Goal: Book appointment/travel/reservation

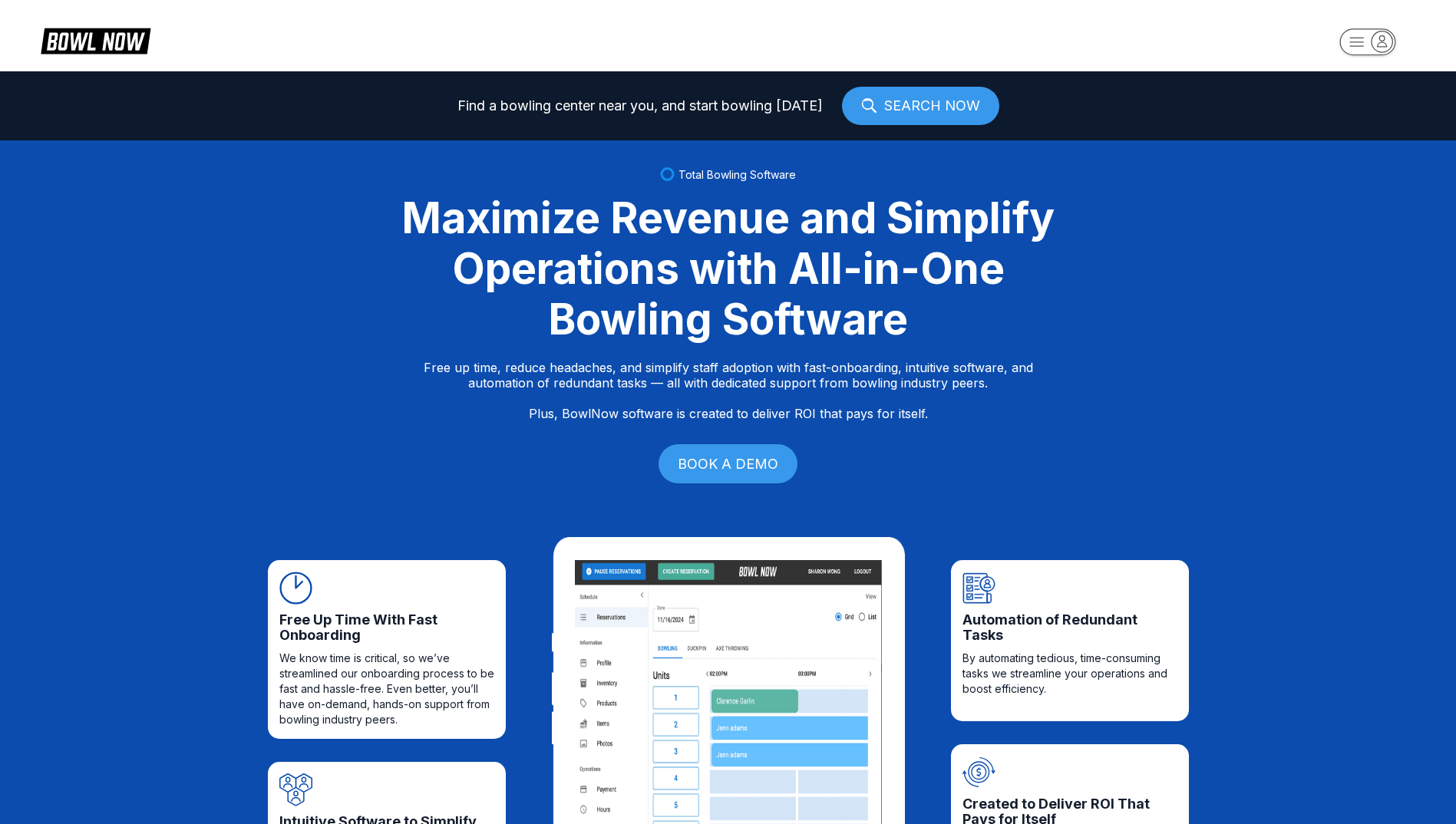
click at [1381, 42] on icon "button" at bounding box center [1383, 40] width 10 height 11
click at [1353, 114] on div "Center Sign In" at bounding box center [1368, 120] width 107 height 27
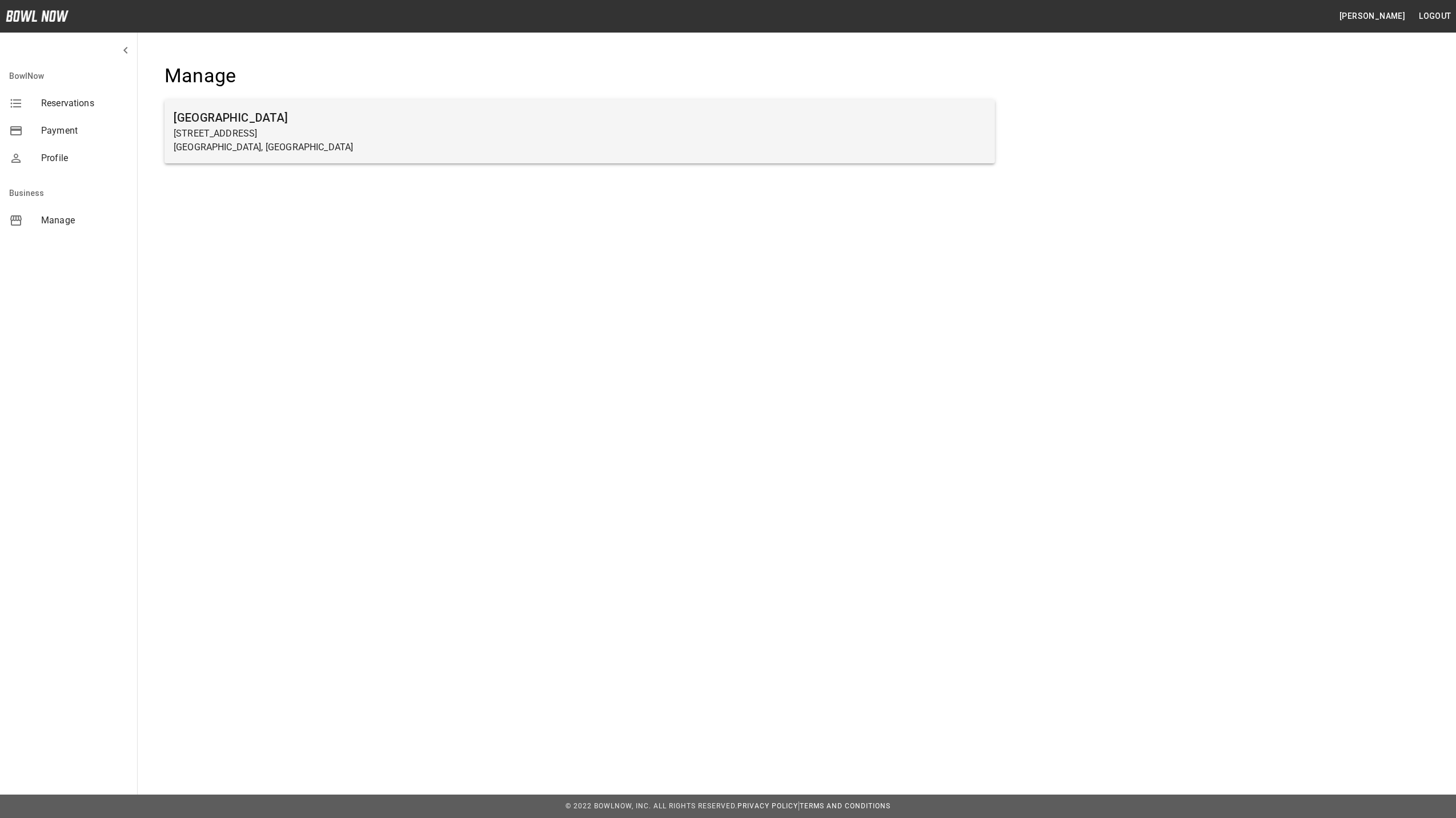
click at [230, 129] on p "27 5th Street" at bounding box center [580, 133] width 812 height 14
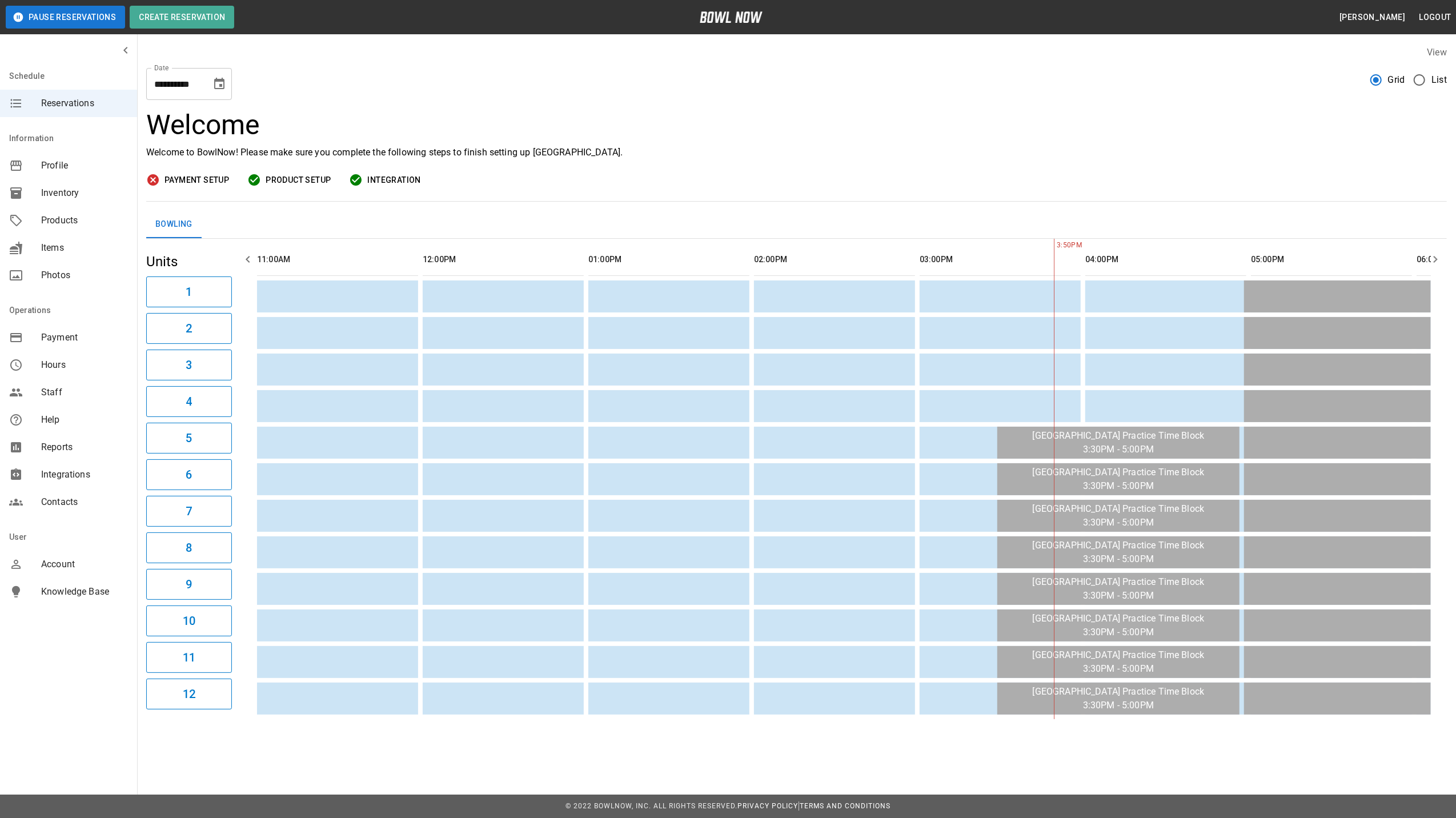
scroll to position [0, 663]
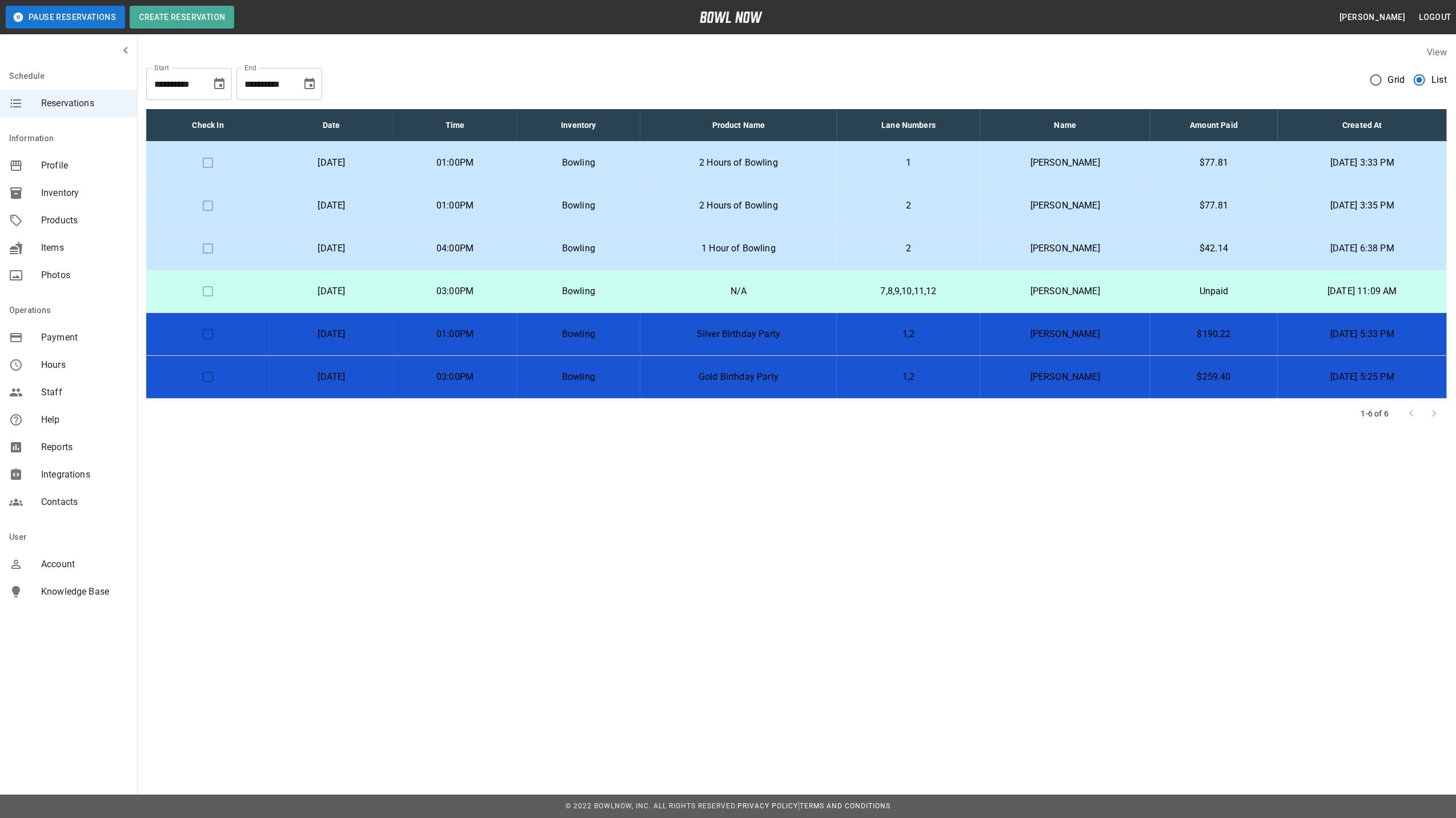
click at [378, 163] on p "Sunday, October 5th" at bounding box center [331, 162] width 105 height 14
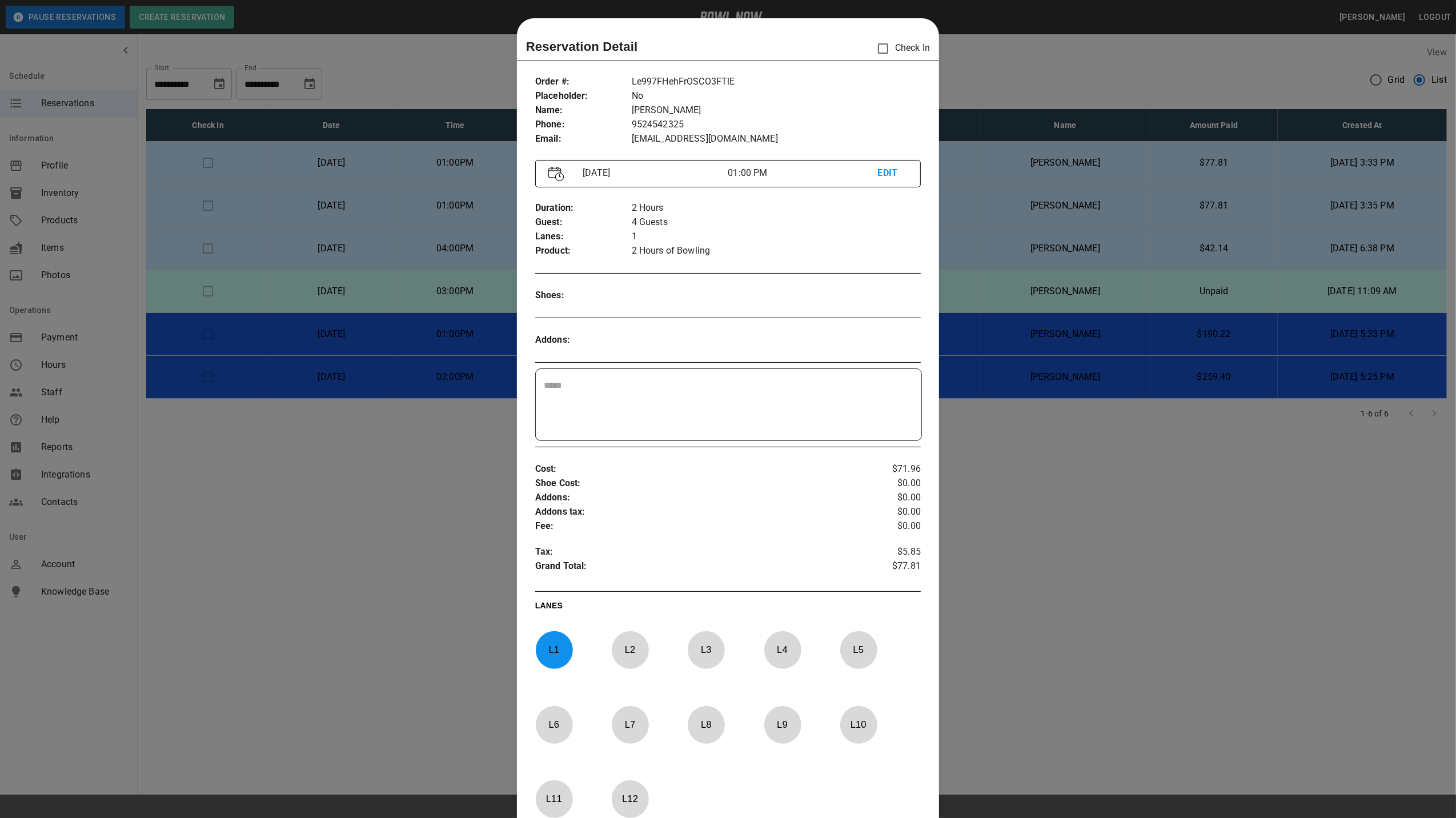
scroll to position [19, 0]
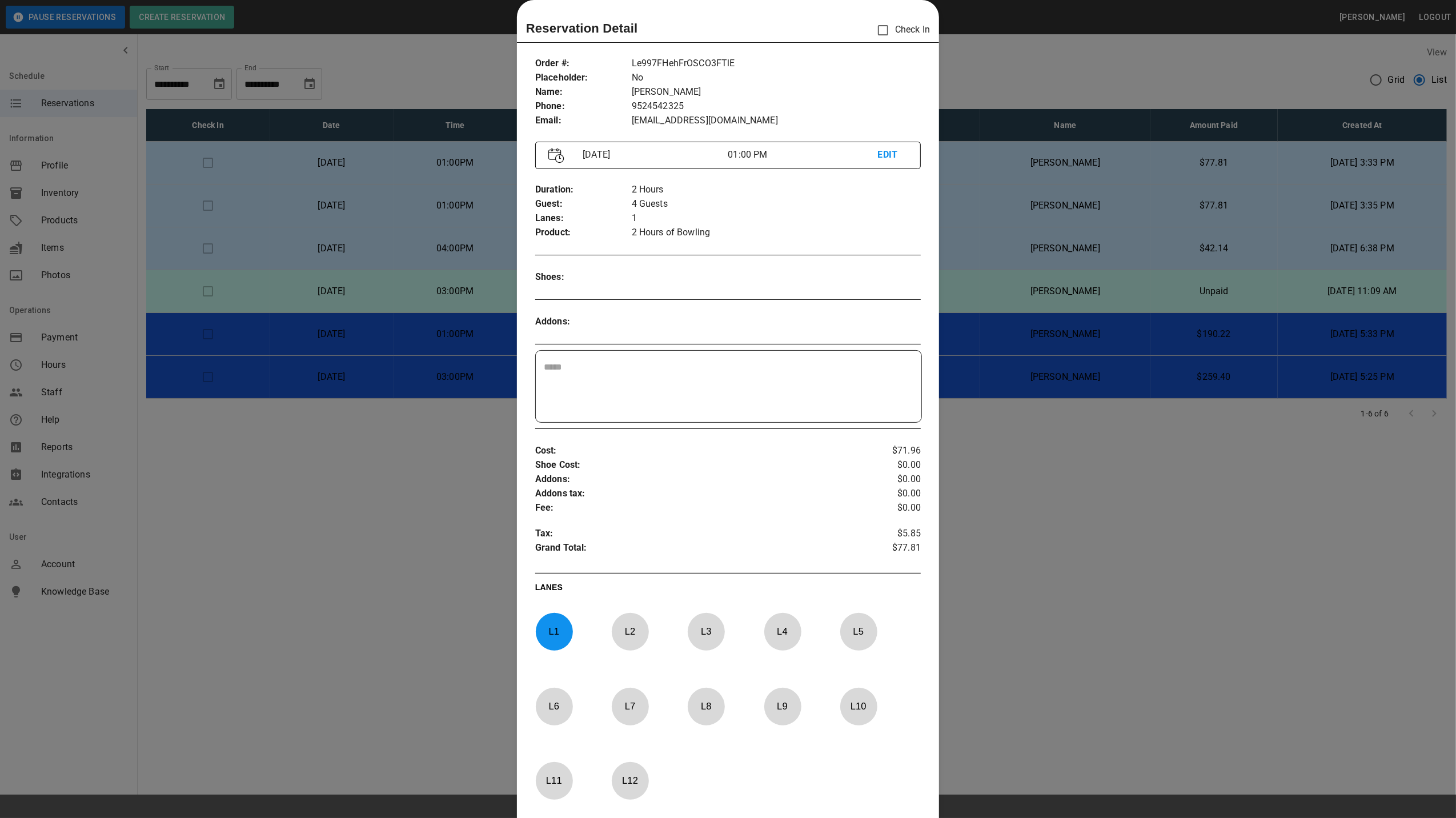
click at [377, 193] on div at bounding box center [728, 409] width 1456 height 818
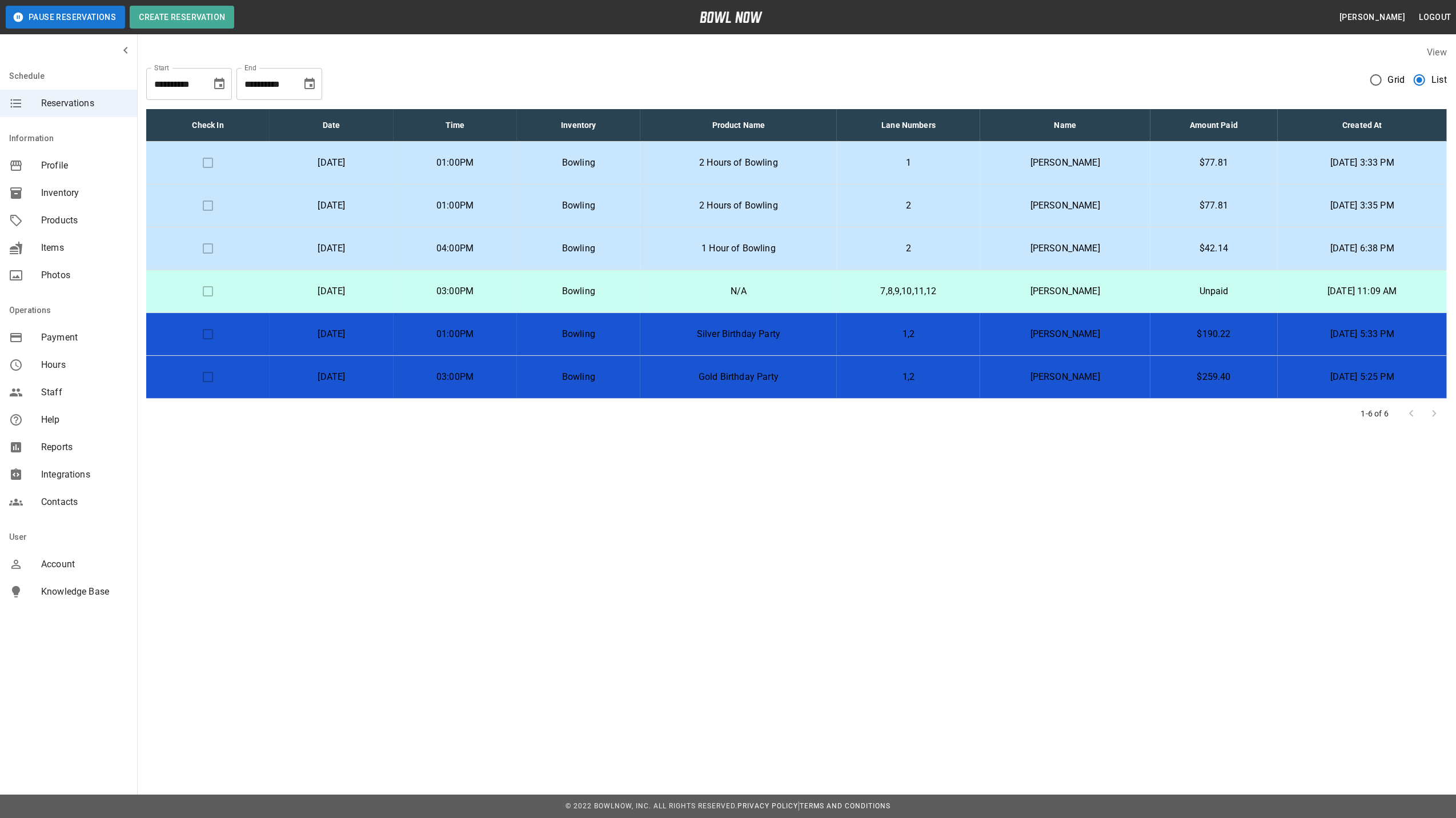
click at [375, 206] on p "Sunday, October 5th" at bounding box center [331, 205] width 105 height 14
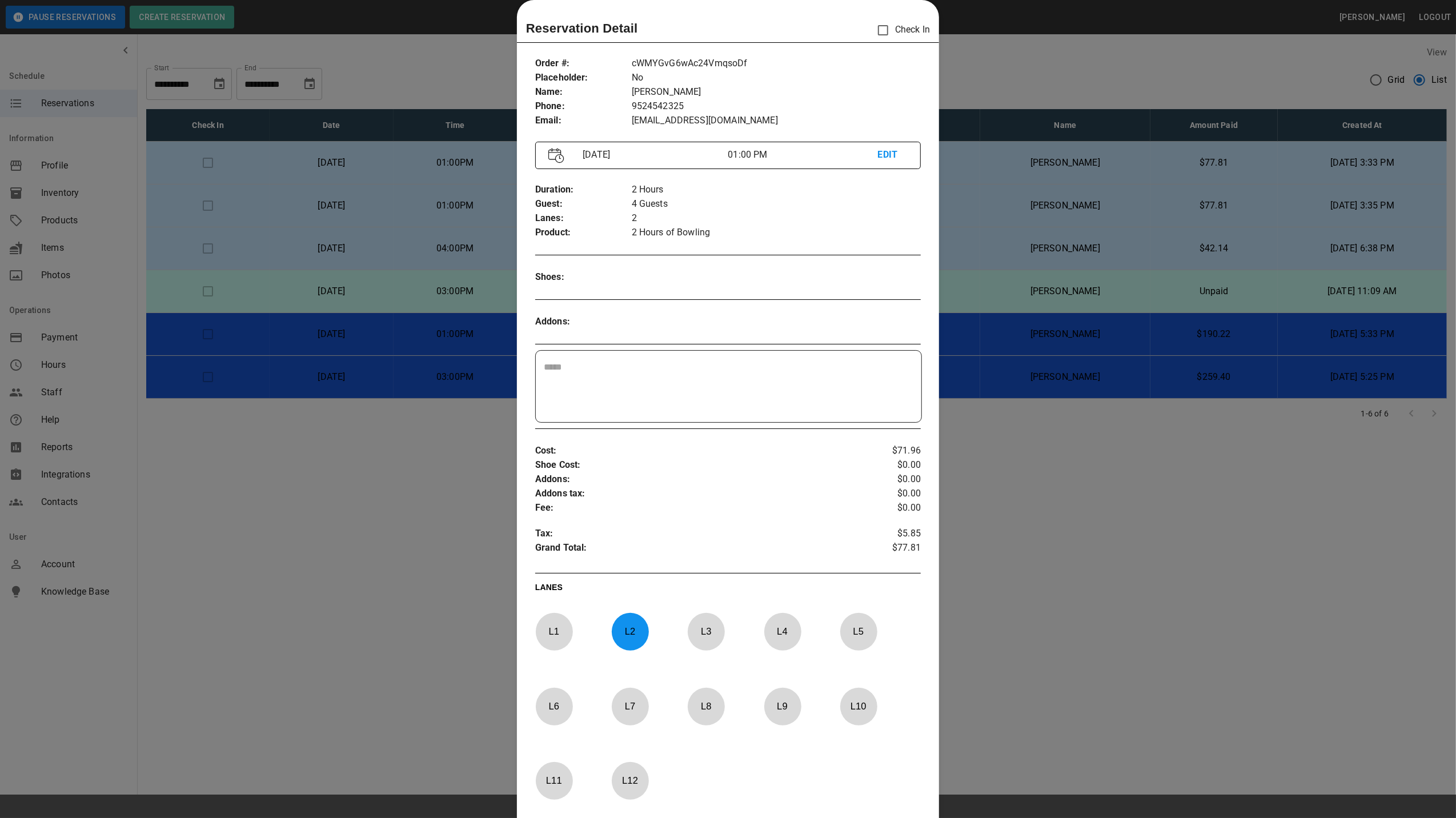
click at [377, 182] on div at bounding box center [728, 409] width 1456 height 818
